Goal: Find specific page/section: Find specific page/section

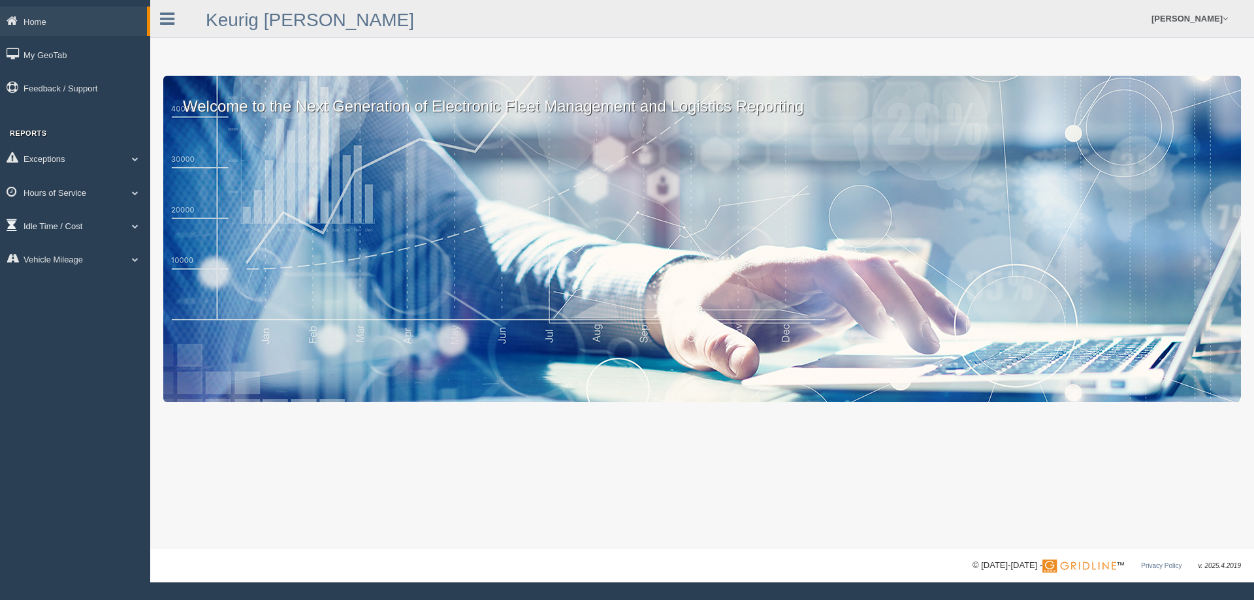
click at [135, 227] on span at bounding box center [135, 226] width 17 height 7
click at [72, 257] on link "Idle Cost" at bounding box center [85, 256] width 123 height 24
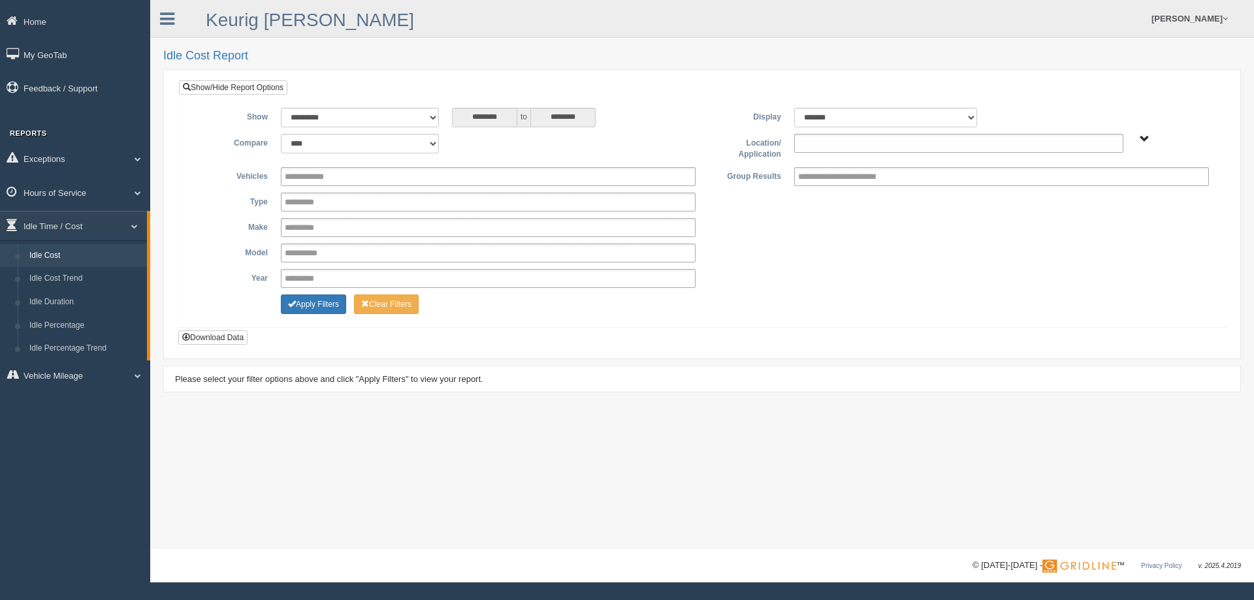
click at [965, 138] on ul at bounding box center [958, 143] width 329 height 19
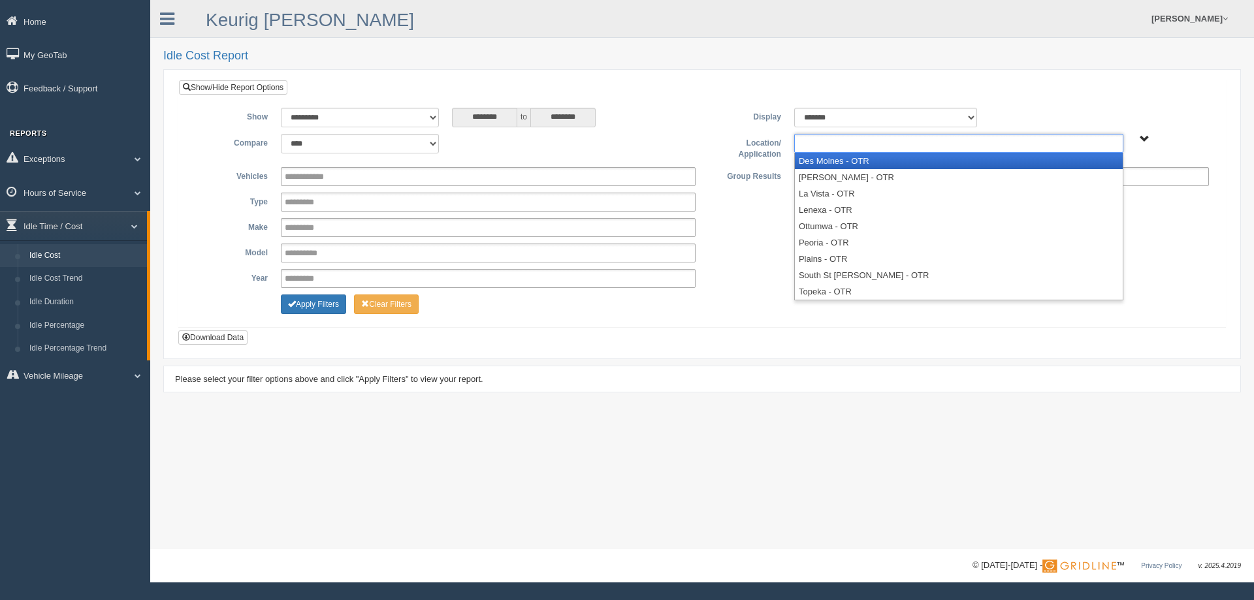
click at [965, 138] on ul at bounding box center [958, 143] width 329 height 19
click at [1059, 121] on div "**********" at bounding box center [702, 118] width 1027 height 20
type input "**********"
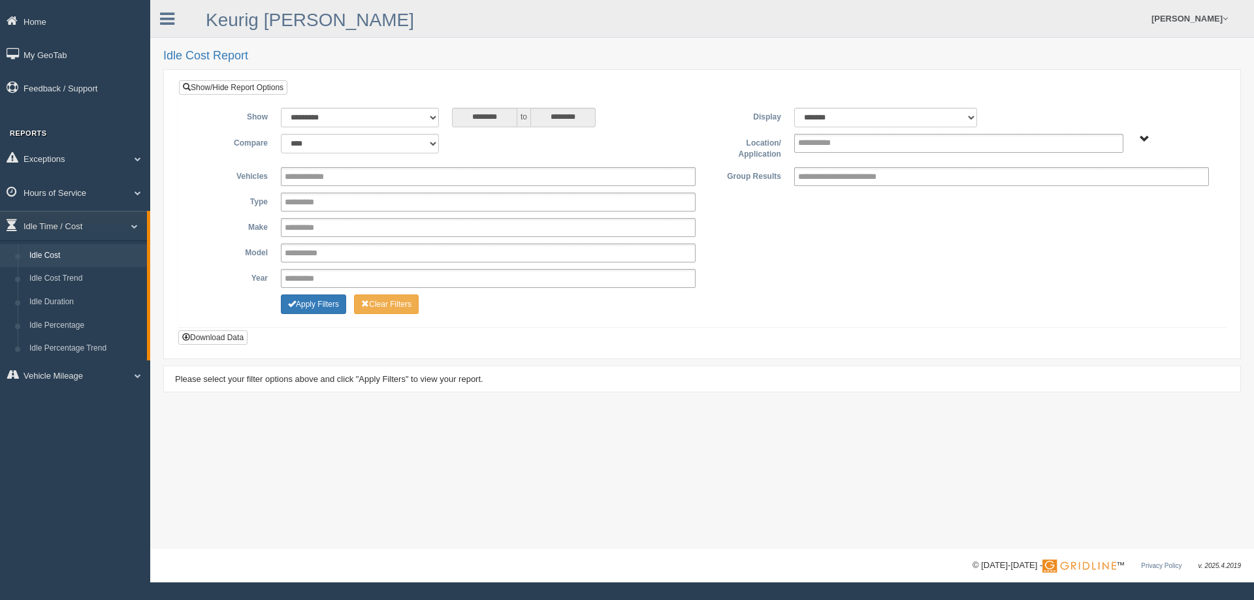
click at [1146, 135] on span "Plains - OTR" at bounding box center [1145, 140] width 10 height 10
click at [1116, 186] on button "Plains - OTR" at bounding box center [1098, 186] width 61 height 14
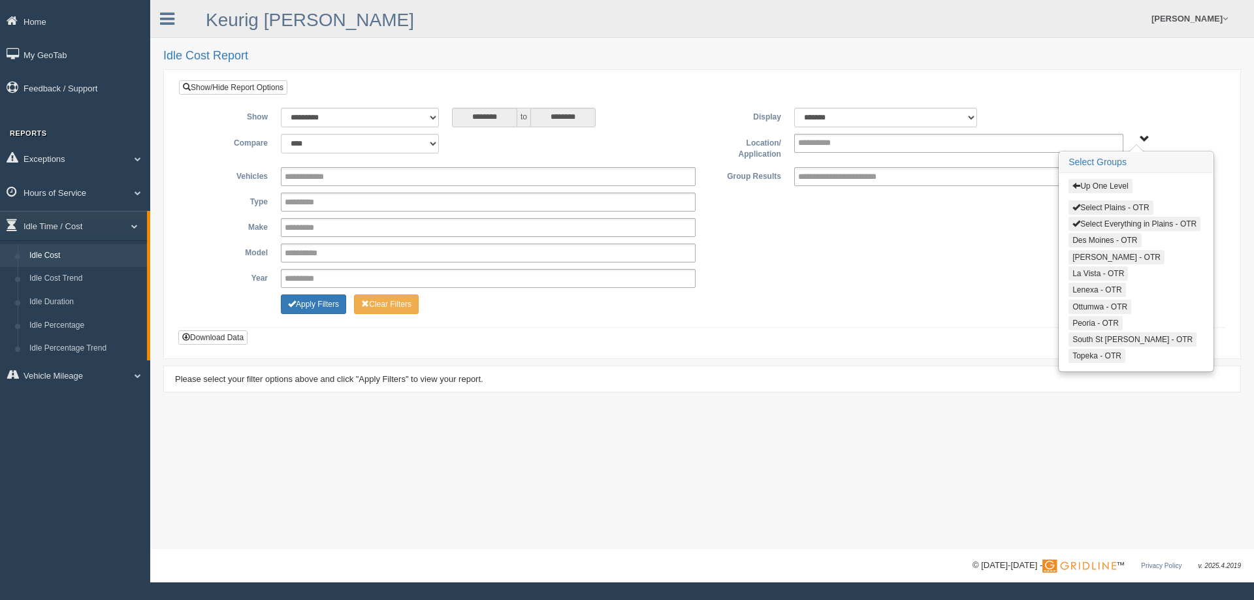
click at [1124, 210] on button "Select Plains - OTR" at bounding box center [1110, 207] width 84 height 14
click at [1121, 223] on button "Select Everything in Plains - OTR" at bounding box center [1134, 224] width 132 height 14
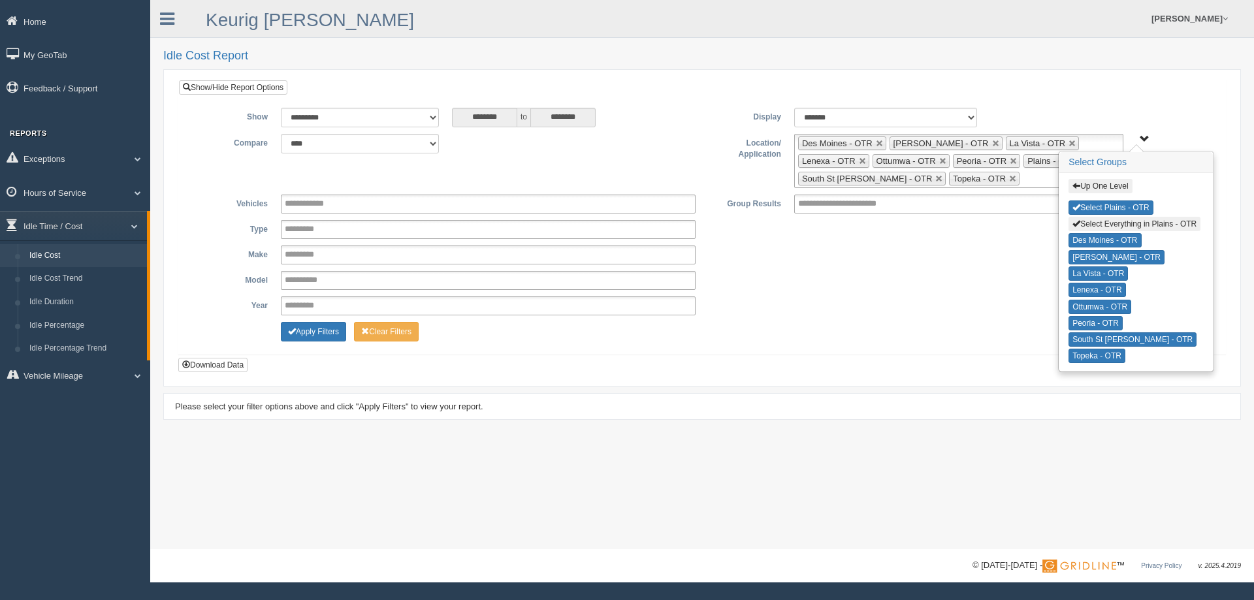
click at [958, 257] on div "**********" at bounding box center [702, 255] width 1027 height 19
click at [1144, 132] on div "**********" at bounding box center [702, 226] width 1027 height 236
click at [1140, 137] on span "Up One Level Select Plains - OTR Select Everything in Plains - OTR Des Moines -…" at bounding box center [1145, 140] width 10 height 10
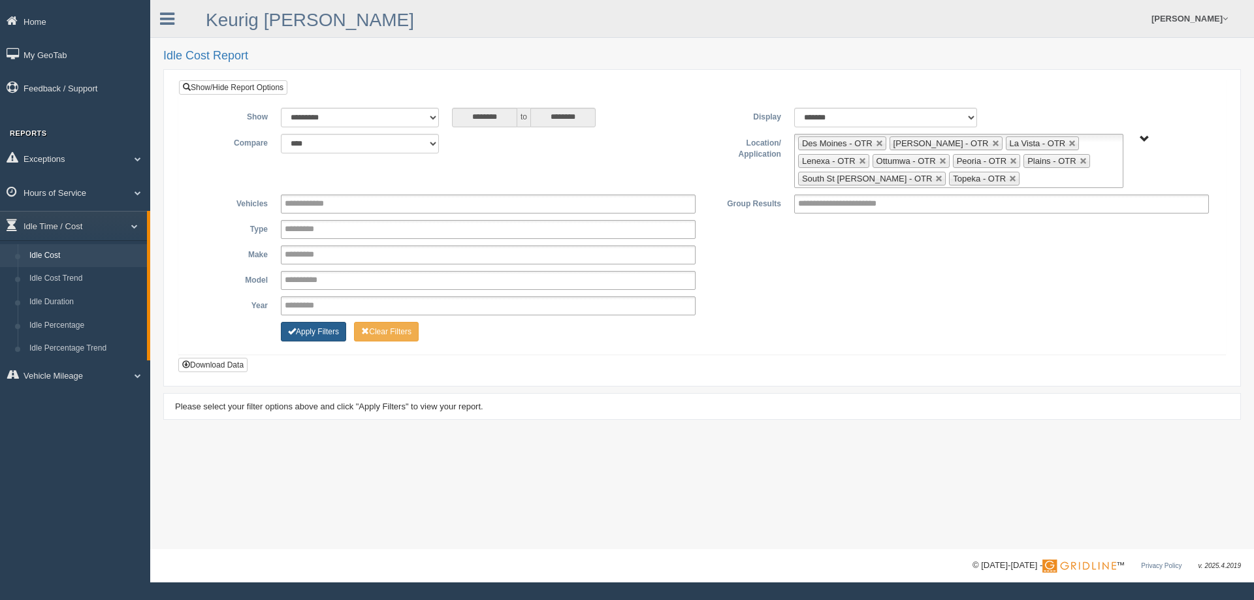
click at [319, 334] on button "Apply Filters" at bounding box center [313, 332] width 65 height 20
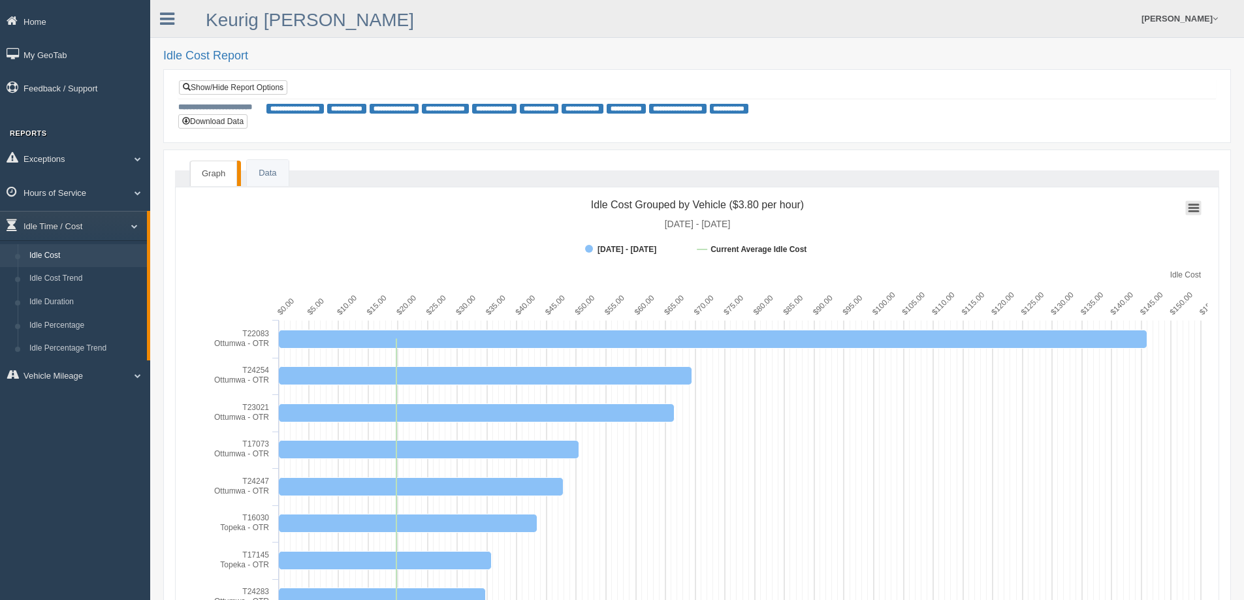
click at [1194, 208] on g "Chart context menu" at bounding box center [1194, 207] width 16 height 14
click at [1194, 208] on div "Print chart Download PNG image Download JPEG image Download PDF document Downlo…" at bounding box center [1146, 269] width 139 height 141
click at [272, 174] on link "Data" at bounding box center [267, 173] width 41 height 27
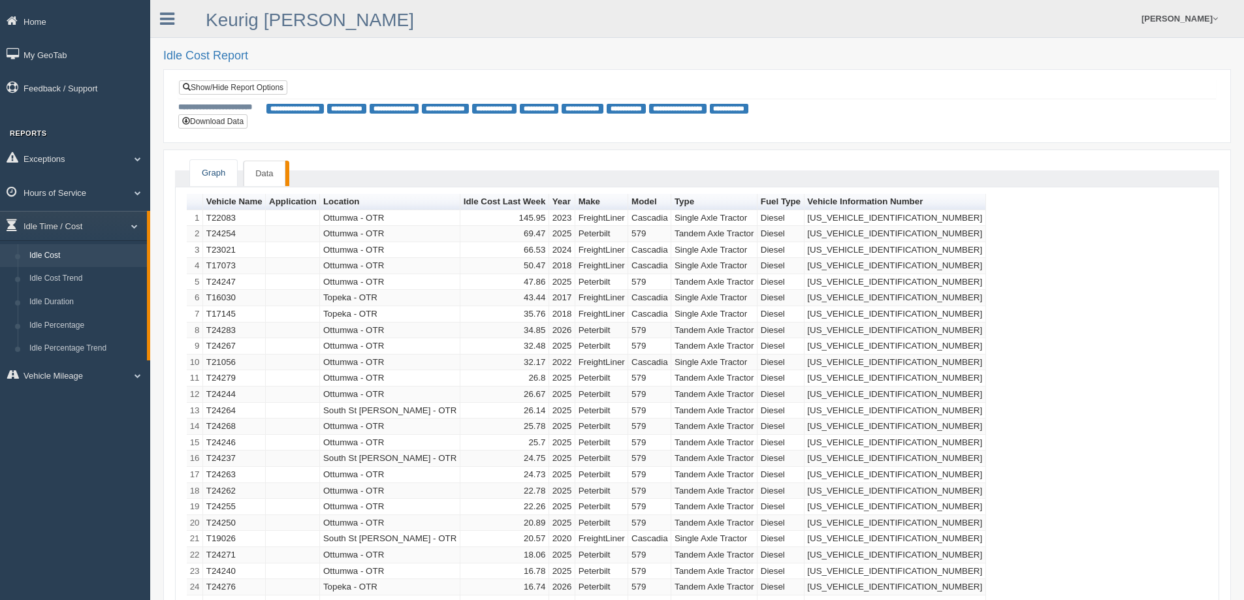
click at [225, 170] on link "Graph" at bounding box center [213, 173] width 47 height 27
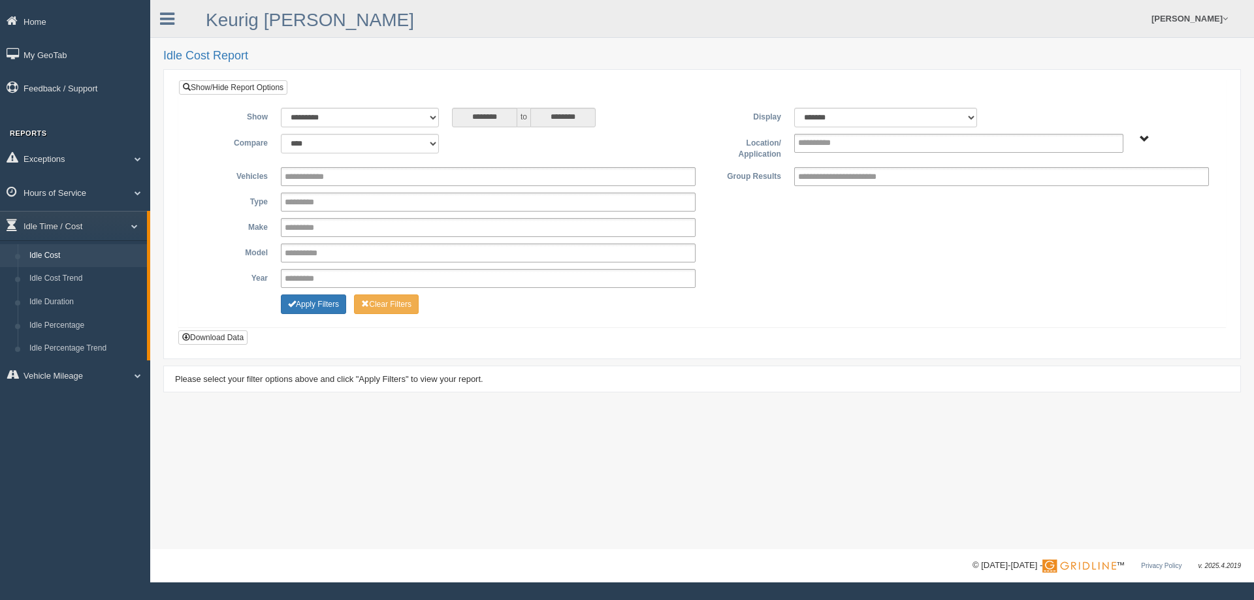
click at [1141, 143] on span "Plains - OTR" at bounding box center [1145, 140] width 10 height 10
click at [1102, 191] on button "Plains - OTR" at bounding box center [1098, 186] width 61 height 14
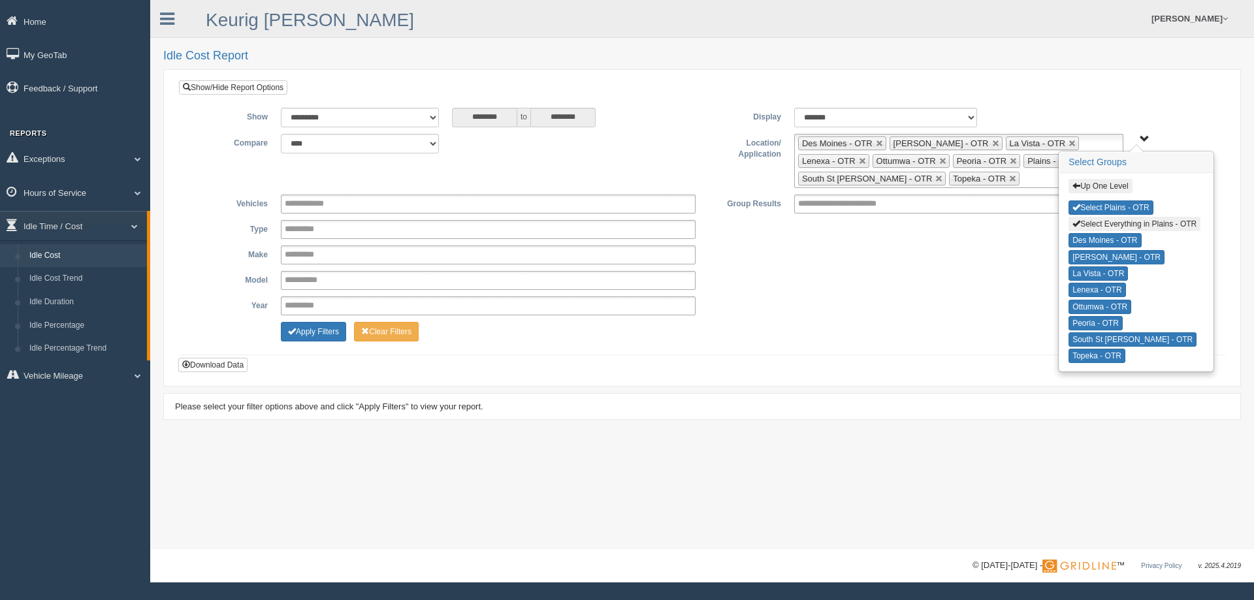
click at [1150, 138] on div "Up One Level Select Plains - OTR Select Everything in Plains - OTR Des Moines -…" at bounding box center [1172, 139] width 72 height 10
click at [1145, 136] on span "Up One Level Select Plains - OTR Select Everything in Plains - OTR Des Moines -…" at bounding box center [1145, 140] width 10 height 10
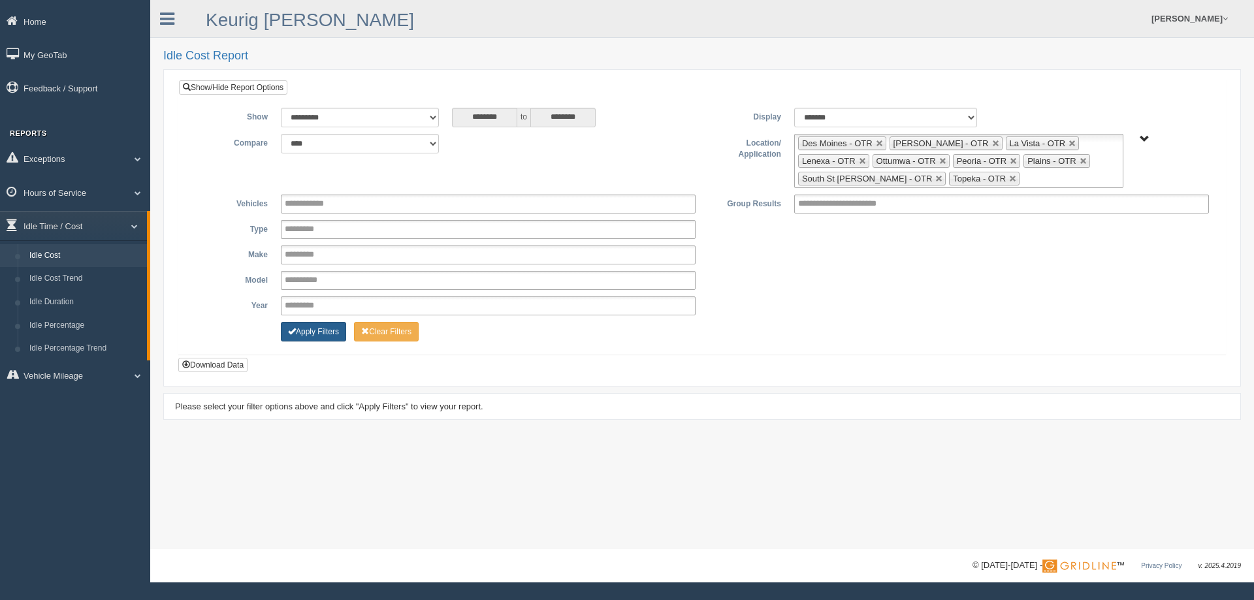
click at [315, 333] on button "Apply Filters" at bounding box center [313, 332] width 65 height 20
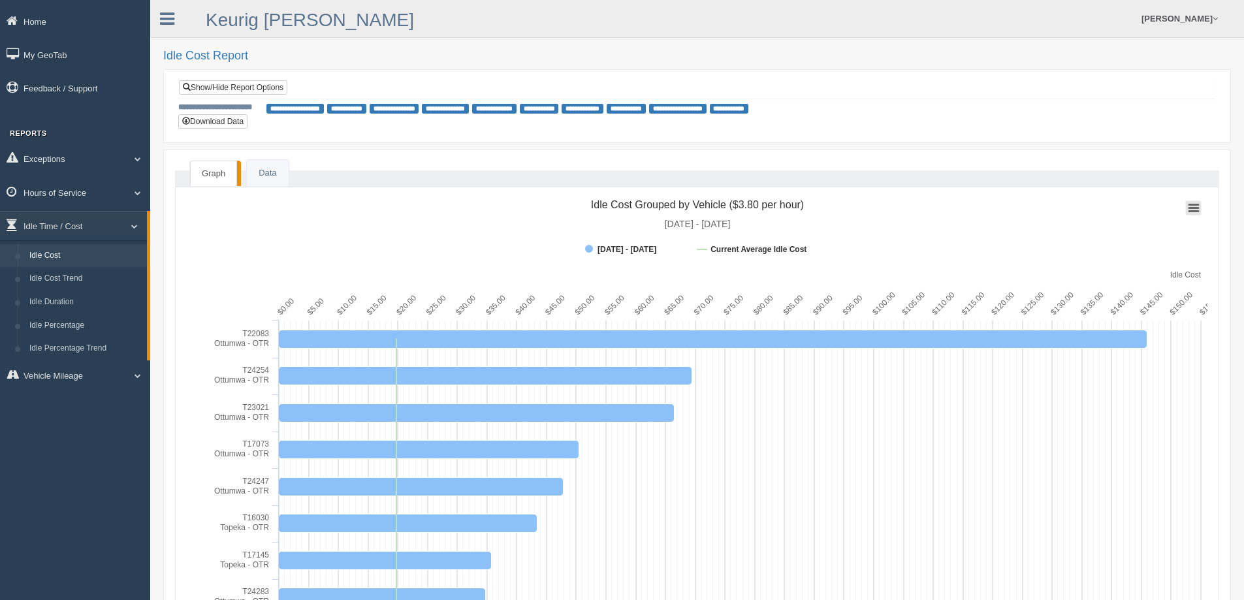
click at [1200, 210] on rect at bounding box center [1194, 207] width 16 height 14
click at [91, 321] on link "Idle Percentage" at bounding box center [85, 326] width 123 height 24
